Goal: Task Accomplishment & Management: Manage account settings

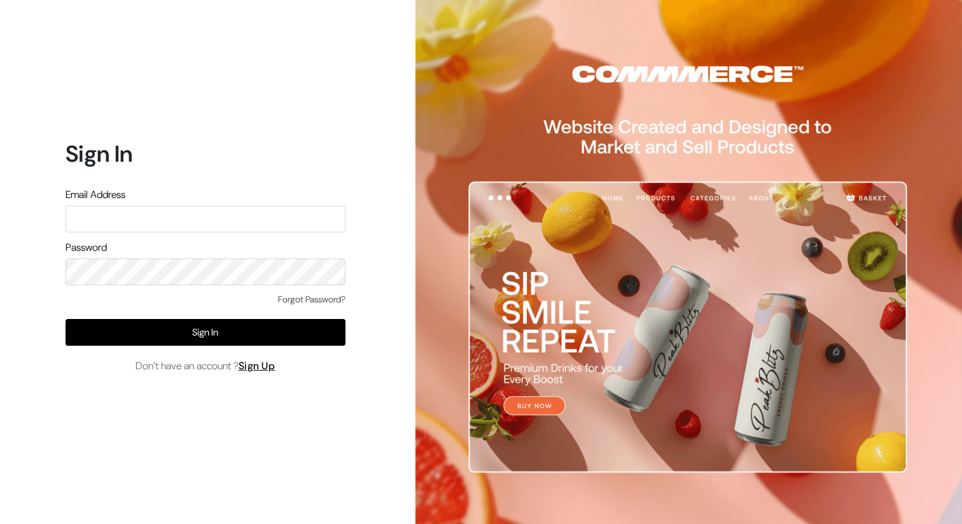
click at [225, 219] on input "text" at bounding box center [206, 219] width 280 height 27
click at [224, 219] on input "text" at bounding box center [206, 219] width 280 height 27
click at [386, 129] on div "Sign In Email Address Password Forgot Password? Sign In Don’t have an account ?…" at bounding box center [200, 262] width 401 height 524
click at [240, 227] on input "text" at bounding box center [206, 219] width 280 height 27
paste input "suraj@commmerce.com"
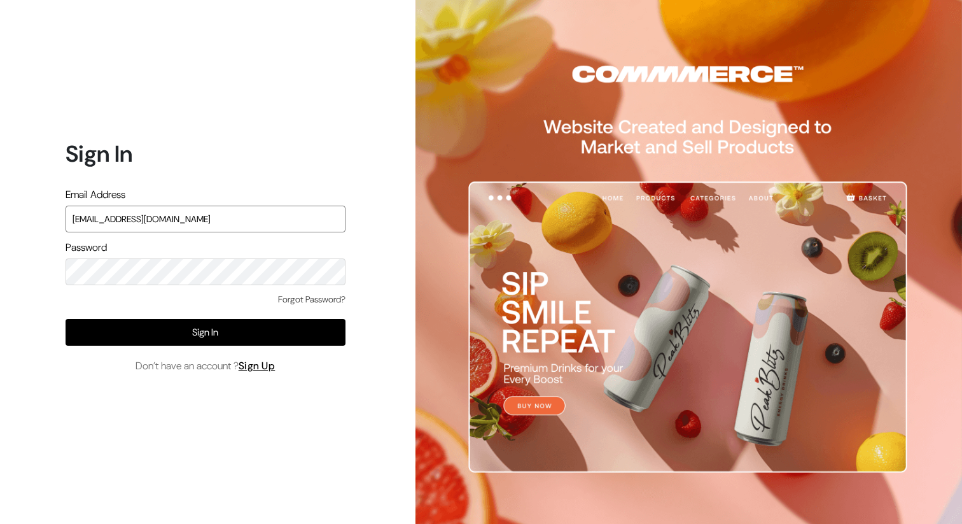
type input "suraj@commmerce.com"
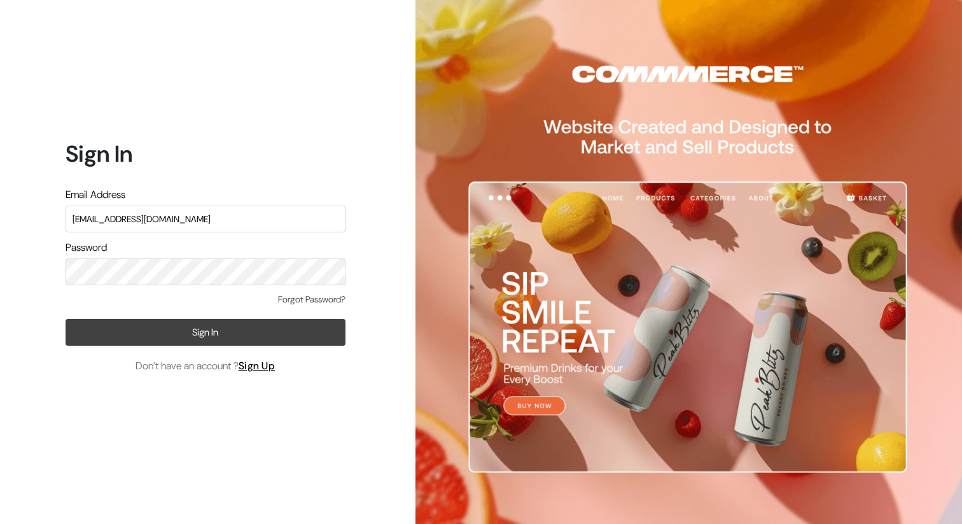
click at [240, 335] on button "Sign In" at bounding box center [206, 332] width 280 height 27
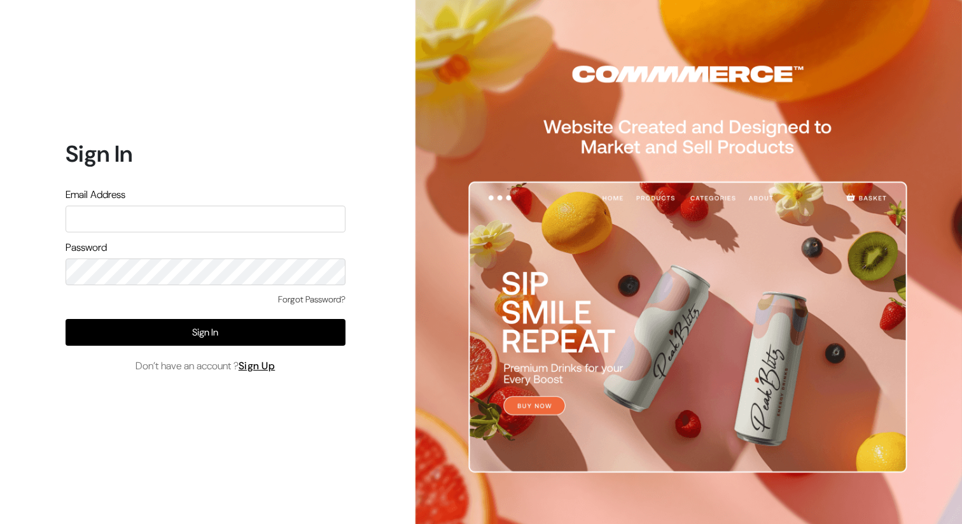
click at [379, 195] on div "Sign In Email Address Password Forgot Password? Sign In Don’t have an account ?…" at bounding box center [200, 262] width 401 height 524
click at [239, 220] on input "text" at bounding box center [206, 219] width 280 height 27
type input "A"
paste input "suraj@commmerce.com"
type input "suraj@commmerce.com"
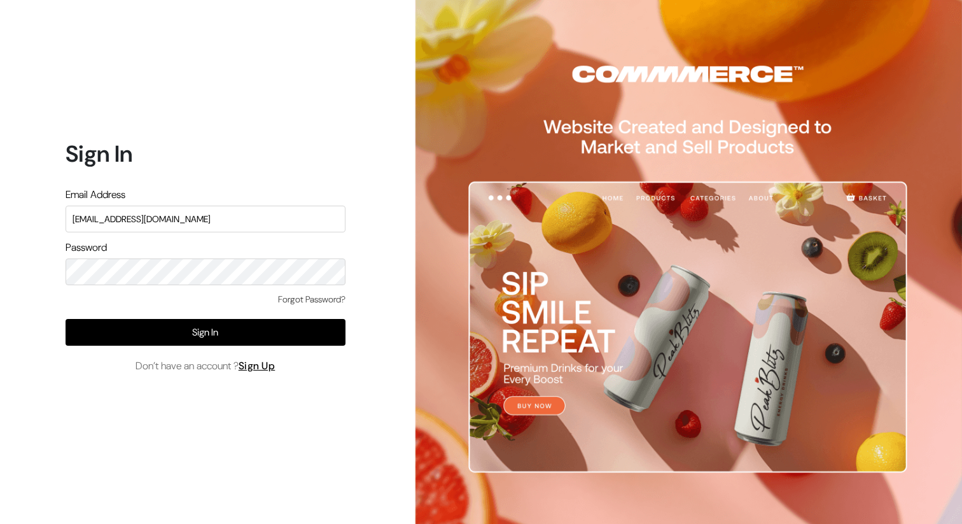
click at [80, 304] on div "Forgot Password?" at bounding box center [206, 306] width 280 height 26
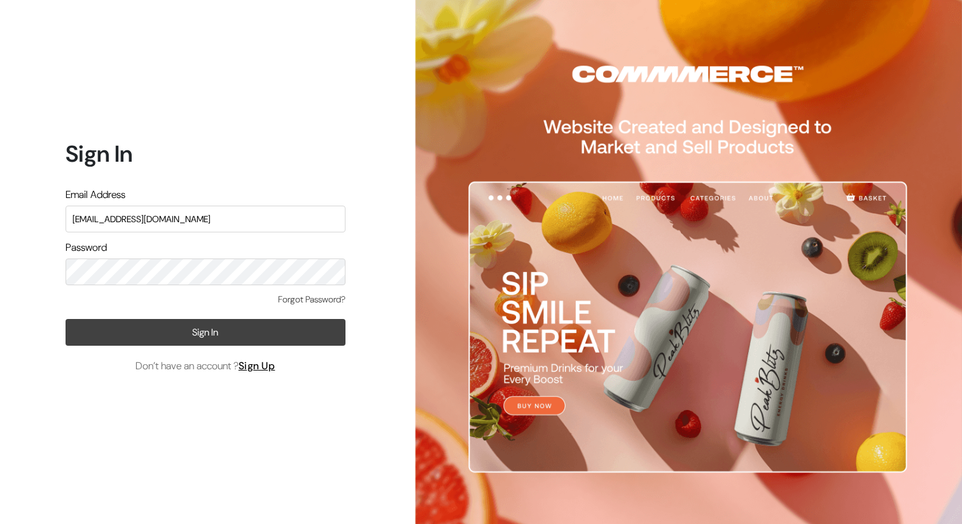
click at [183, 334] on button "Sign In" at bounding box center [206, 332] width 280 height 27
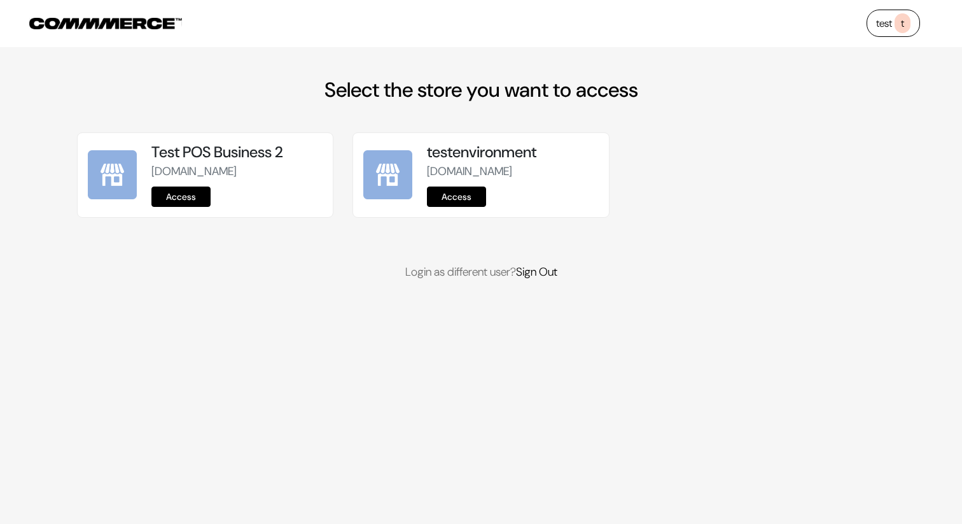
click at [454, 207] on link "Access" at bounding box center [456, 196] width 59 height 20
click at [177, 207] on link "Access" at bounding box center [180, 196] width 59 height 20
click at [190, 207] on link "Access" at bounding box center [180, 196] width 59 height 20
click at [195, 207] on link "Access" at bounding box center [180, 196] width 59 height 20
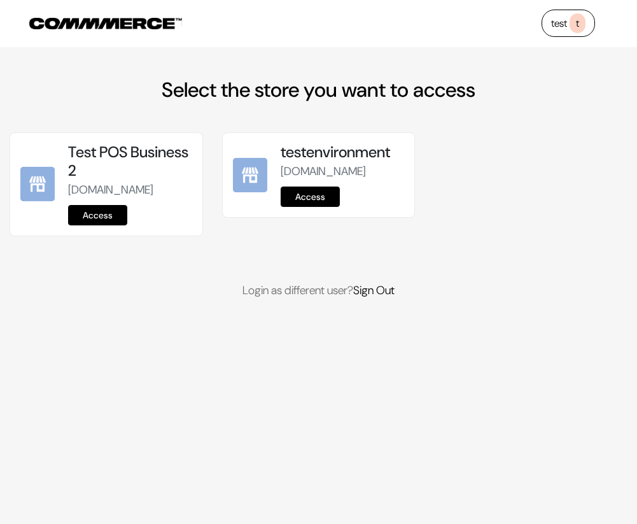
click at [106, 225] on link "Access" at bounding box center [97, 215] width 59 height 20
click at [96, 225] on link "Access" at bounding box center [97, 215] width 59 height 20
